Goal: Information Seeking & Learning: Learn about a topic

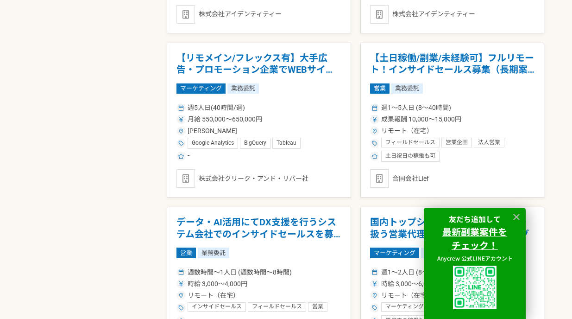
scroll to position [1530, 0]
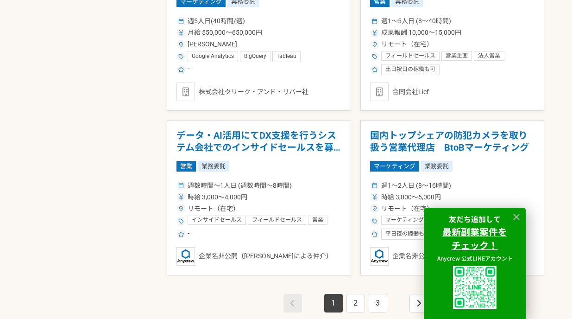
scroll to position [1617, 0]
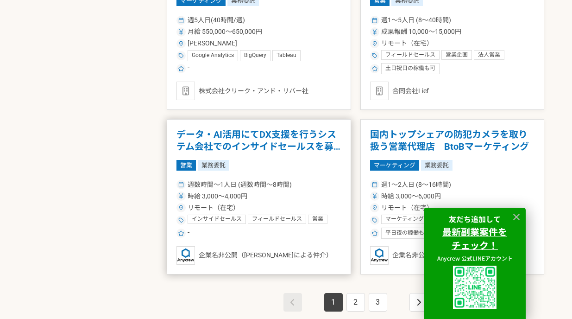
click at [273, 167] on div "営業 業務委託" at bounding box center [258, 165] width 165 height 10
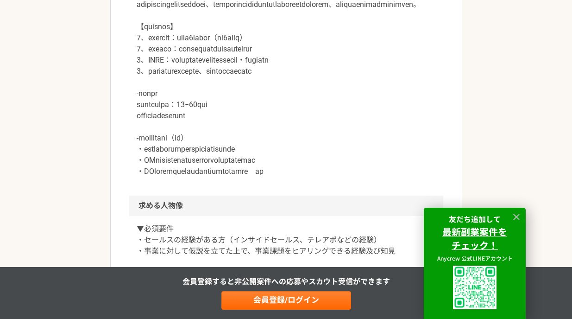
scroll to position [456, 0]
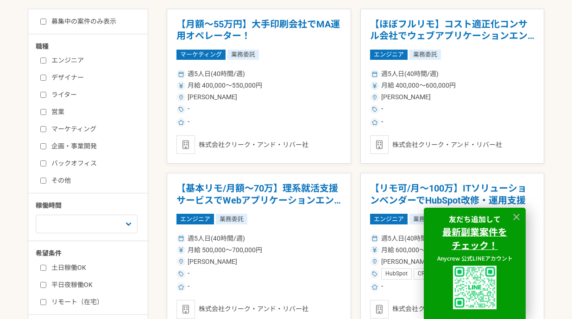
scroll to position [242, 0]
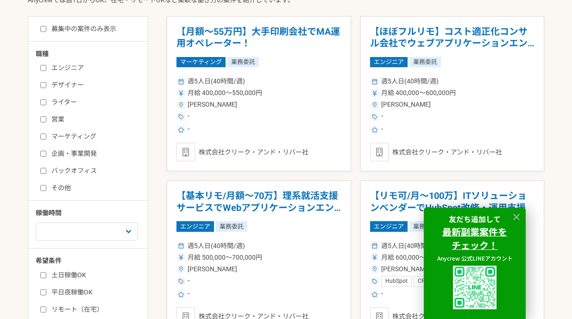
click at [74, 65] on label "エンジニア" at bounding box center [93, 68] width 107 height 10
click at [46, 65] on input "エンジニア" at bounding box center [43, 68] width 6 height 6
checkbox input "true"
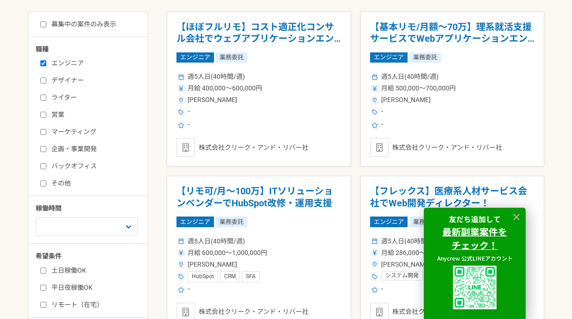
scroll to position [229, 0]
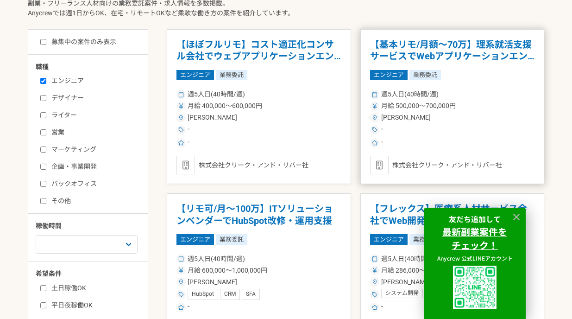
click at [409, 117] on div "[PERSON_NAME]" at bounding box center [452, 118] width 165 height 10
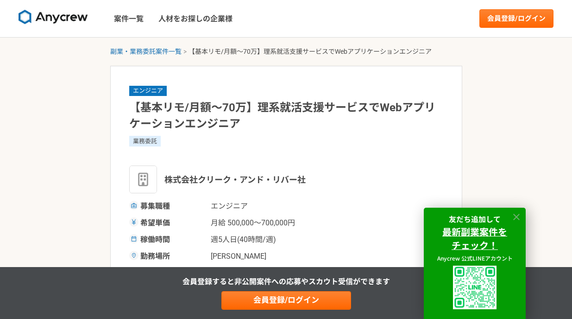
click at [516, 214] on icon at bounding box center [516, 217] width 11 height 11
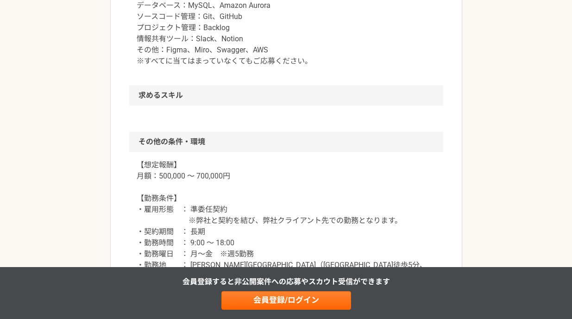
scroll to position [740, 0]
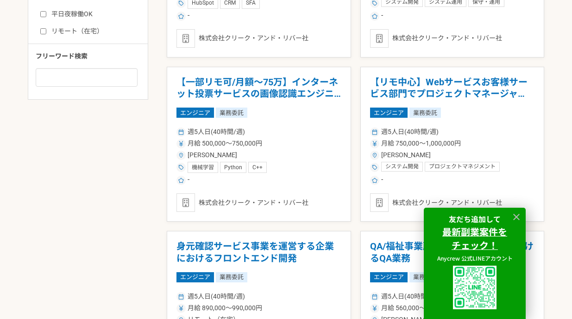
scroll to position [560, 0]
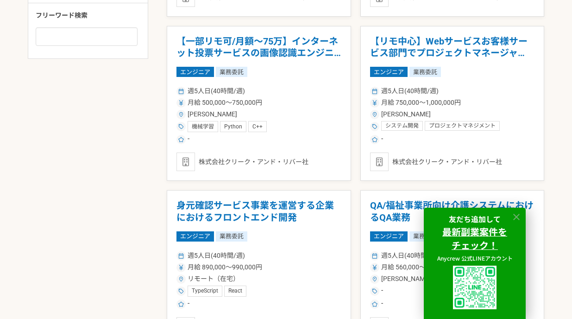
click at [516, 213] on icon at bounding box center [516, 217] width 11 height 11
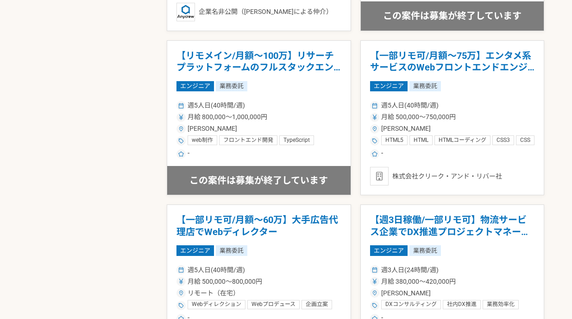
scroll to position [1736, 0]
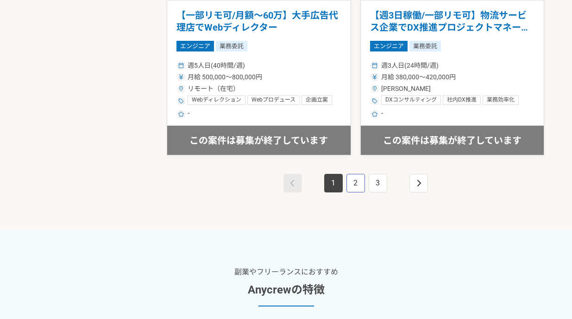
click at [353, 188] on link "2" at bounding box center [355, 183] width 19 height 19
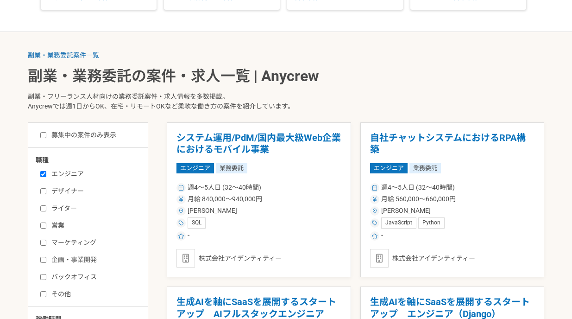
scroll to position [373, 0]
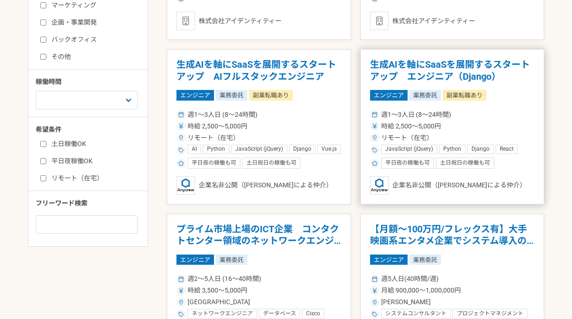
click at [487, 101] on article "生成AIを軸にSaaSを展開するスタートアップ　エンジニア（Django） エンジニア 業務委託 副業転職あり 週1〜3人日 (8〜24時間) 時給 2,50…" at bounding box center [452, 126] width 184 height 155
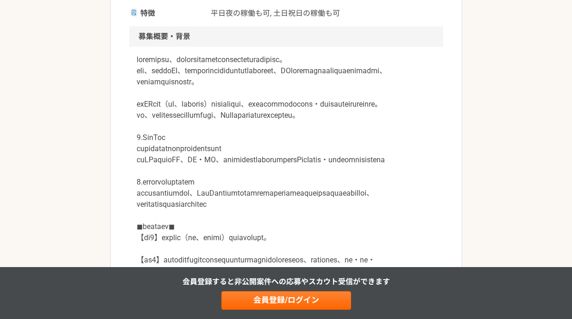
scroll to position [278, 0]
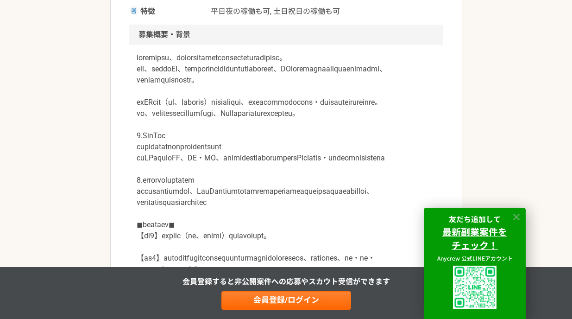
click at [517, 212] on icon at bounding box center [516, 217] width 11 height 11
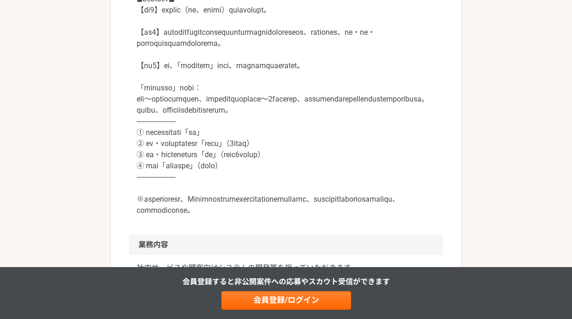
scroll to position [574, 0]
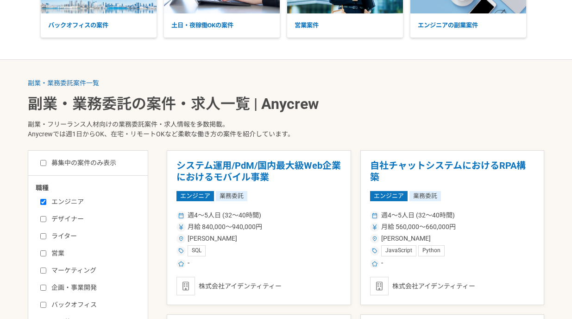
scroll to position [91, 0]
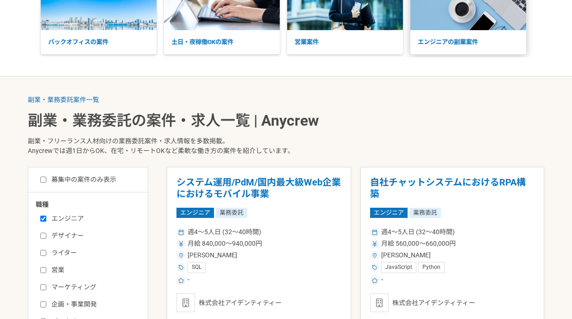
click at [431, 44] on p "エンジニアの副業案件" at bounding box center [468, 42] width 116 height 24
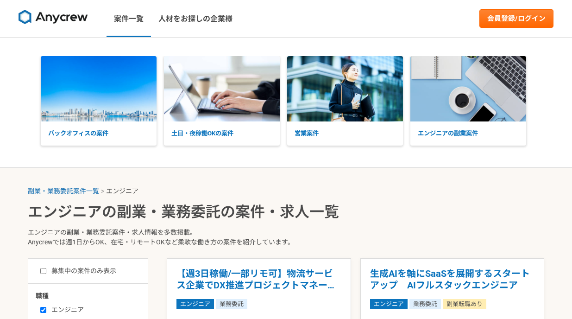
select select "3"
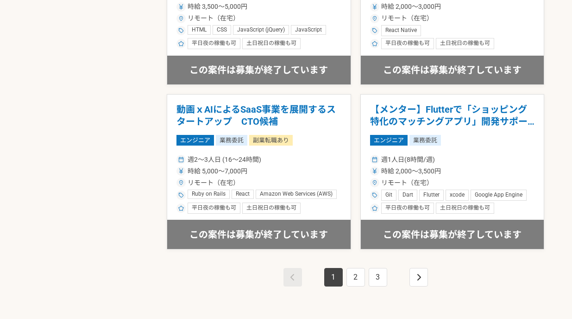
scroll to position [1642, 0]
click at [355, 274] on link "2" at bounding box center [355, 276] width 19 height 19
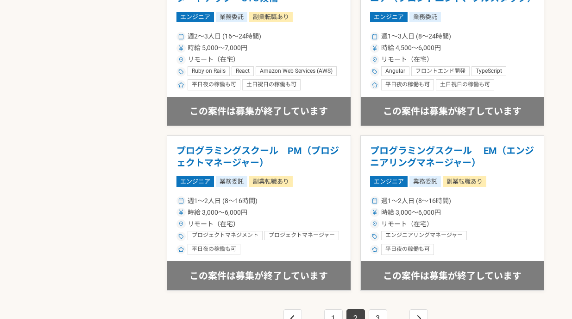
scroll to position [1729, 0]
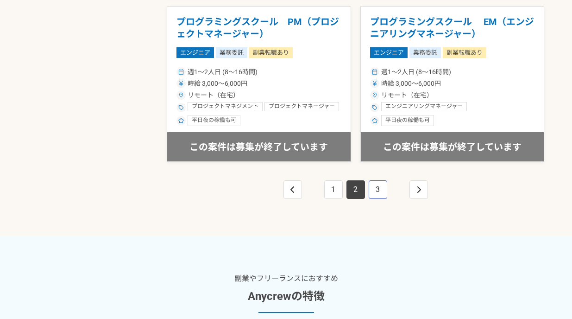
click at [376, 191] on link "3" at bounding box center [378, 189] width 19 height 19
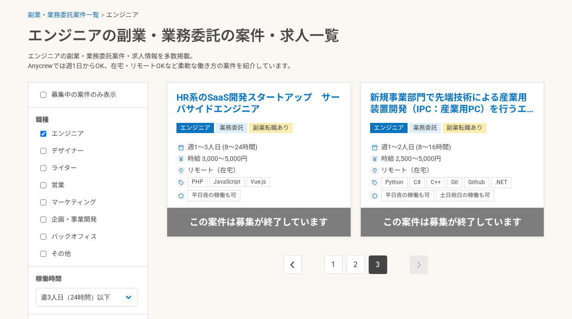
scroll to position [177, 0]
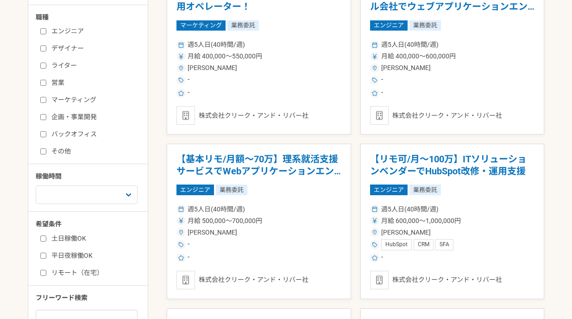
scroll to position [351, 0]
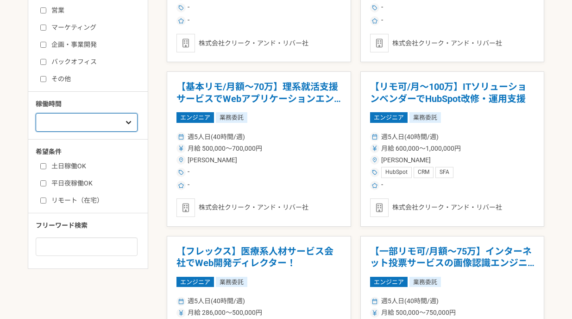
click at [99, 124] on select "週1人日（8時間）以下 週2人日（16時間）以下 週3人日（24時間）以下 週4人日（32時間）以下 週5人日（40時間）以下" at bounding box center [87, 122] width 102 height 19
select select "1"
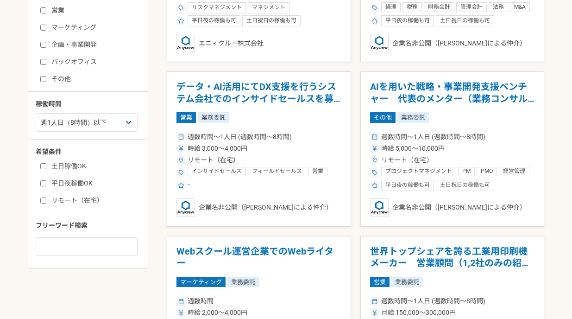
click at [78, 161] on label "土日稼働OK" at bounding box center [93, 166] width 107 height 10
click at [46, 163] on input "土日稼働OK" at bounding box center [43, 166] width 6 height 6
checkbox input "true"
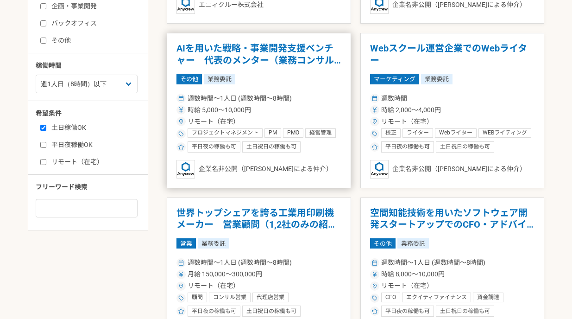
scroll to position [393, 0]
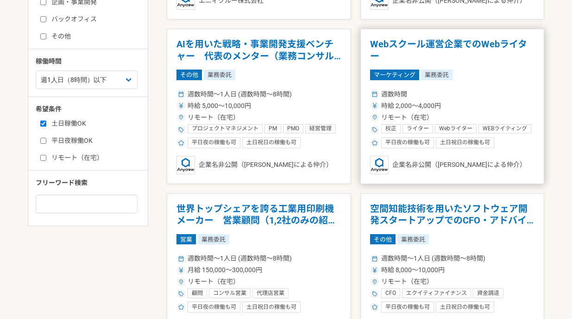
click at [481, 91] on div "週数時間" at bounding box center [452, 94] width 165 height 10
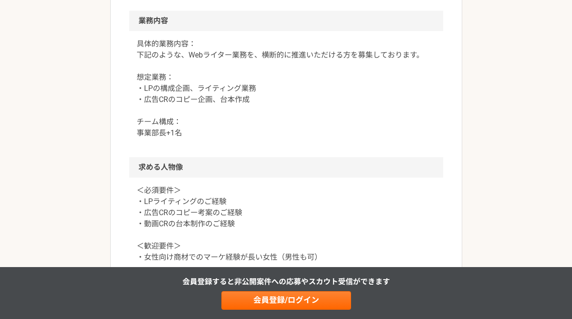
scroll to position [447, 0]
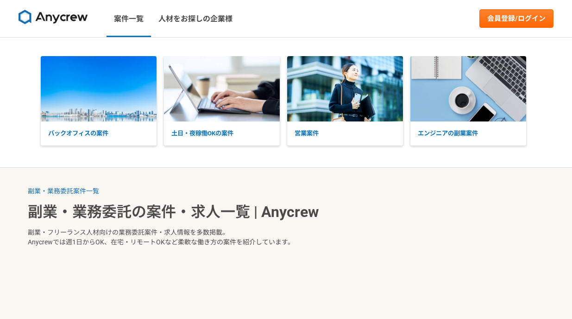
select select "1"
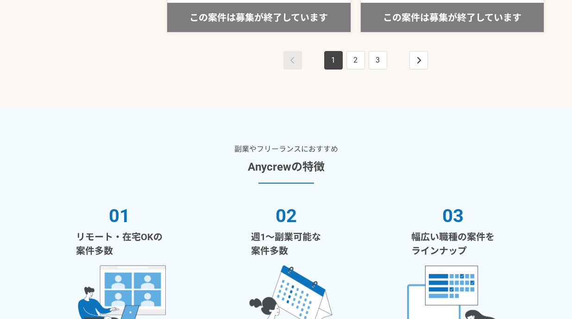
scroll to position [1859, 0]
click at [351, 59] on link "2" at bounding box center [355, 59] width 19 height 19
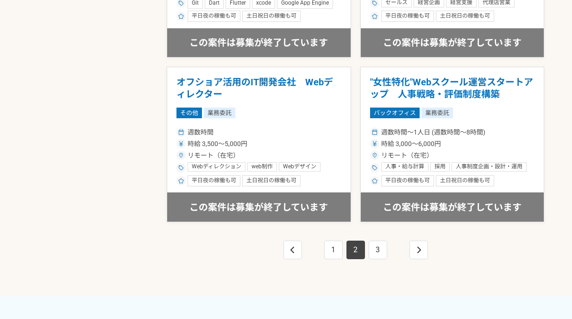
scroll to position [1715, 0]
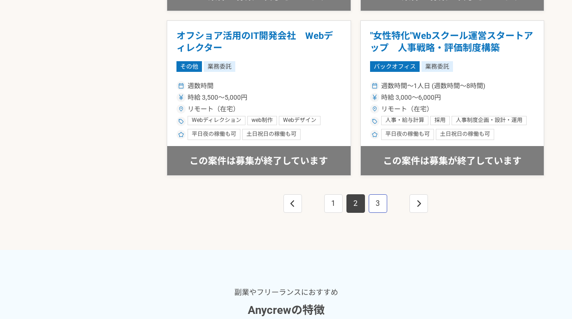
click at [384, 204] on link "3" at bounding box center [378, 203] width 19 height 19
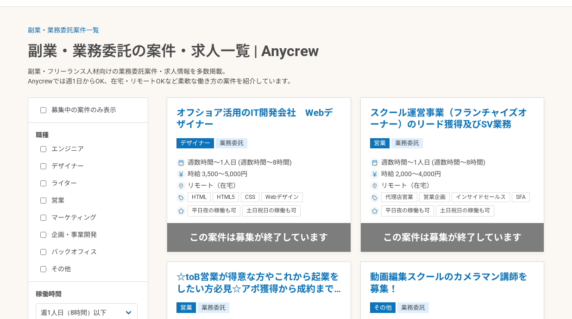
scroll to position [173, 0]
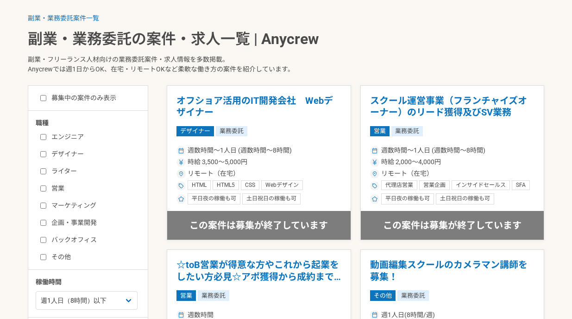
click at [63, 90] on div "募集中の案件のみ表示 職種 エンジニア デザイナー ライター 営業 マーケティング 企画・事業開発 バックオフィス その他 稼働時間 週1人日（8時間）以下 …" at bounding box center [88, 265] width 120 height 361
click at [63, 92] on div "募集中の案件のみ表示 職種 エンジニア デザイナー ライター 営業 マーケティング 企画・事業開発 バックオフィス その他 稼働時間 週1人日（8時間）以下 …" at bounding box center [88, 265] width 120 height 361
click at [72, 102] on div "募集中の案件のみ表示 職種 エンジニア デザイナー ライター 営業 マーケティング 企画・事業開発 バックオフィス その他 稼働時間 週1人日（8時間）以下 …" at bounding box center [88, 265] width 120 height 361
click at [67, 99] on label "募集中の案件のみ表示" at bounding box center [78, 98] width 76 height 10
click at [46, 99] on input "募集中の案件のみ表示" at bounding box center [43, 98] width 6 height 6
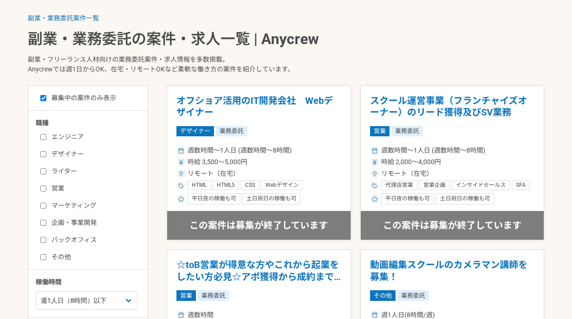
checkbox input "true"
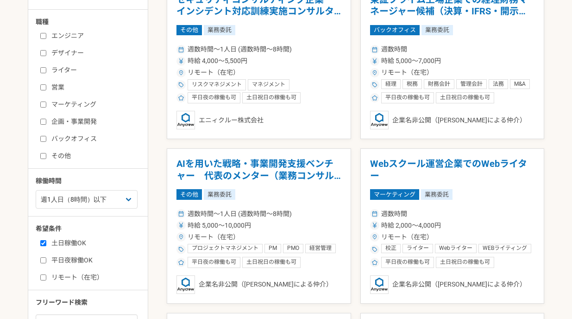
scroll to position [294, 0]
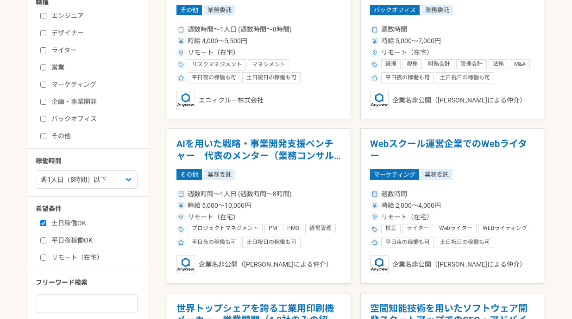
click at [82, 219] on label "土日稼働OK" at bounding box center [93, 223] width 107 height 10
click at [46, 220] on input "土日稼働OK" at bounding box center [43, 223] width 6 height 6
checkbox input "false"
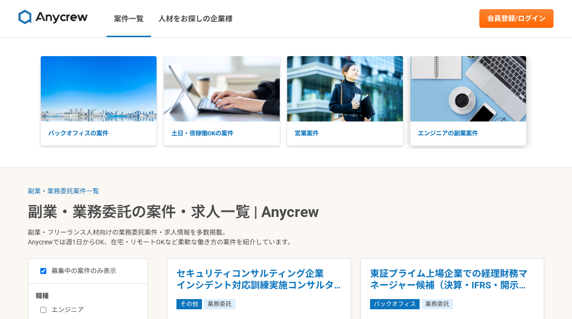
click at [478, 115] on img at bounding box center [468, 88] width 116 height 65
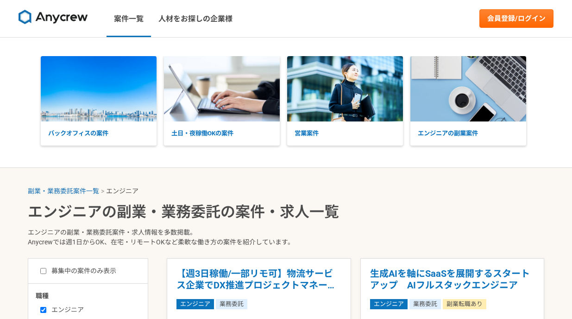
select select "3"
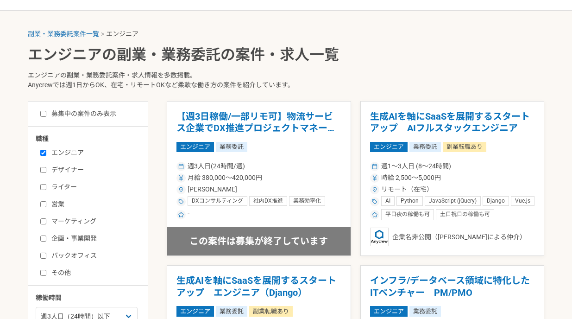
scroll to position [166, 0]
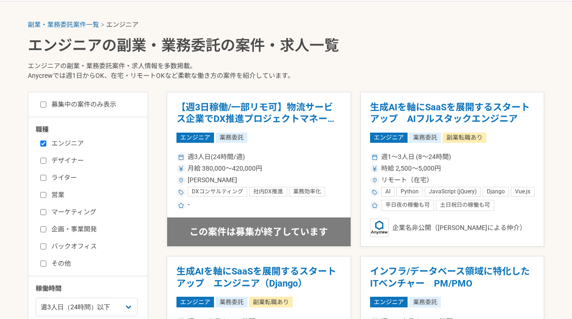
click at [98, 106] on label "募集中の案件のみ表示" at bounding box center [78, 105] width 76 height 10
click at [46, 106] on input "募集中の案件のみ表示" at bounding box center [43, 104] width 6 height 6
checkbox input "true"
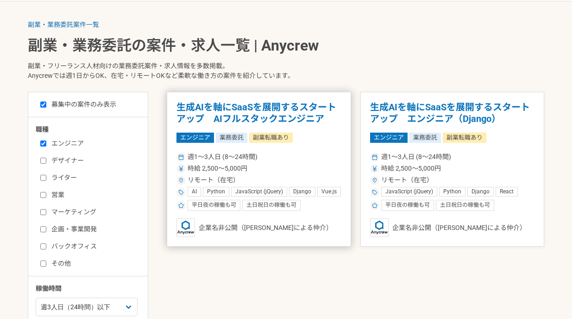
click at [310, 183] on div "リモート（在宅）" at bounding box center [258, 180] width 165 height 10
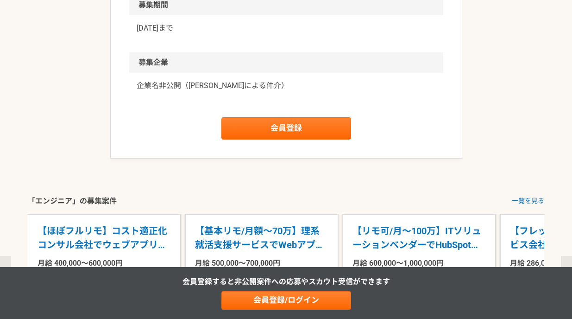
scroll to position [1349, 0]
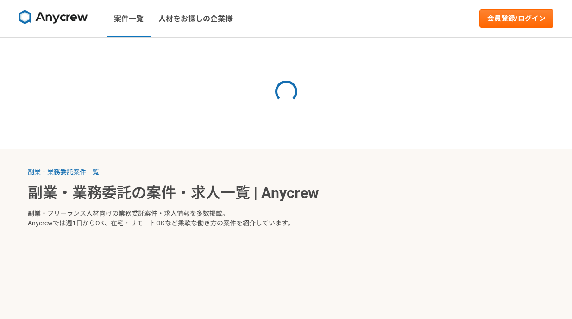
select select "3"
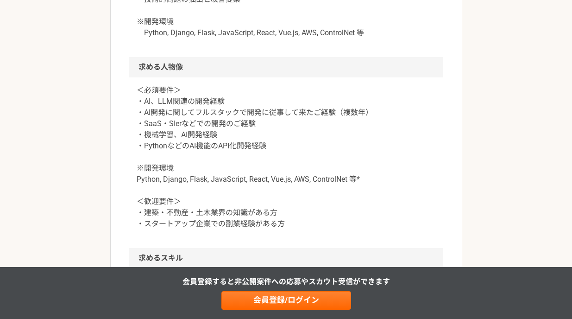
scroll to position [801, 0]
